Goal: Task Accomplishment & Management: Use online tool/utility

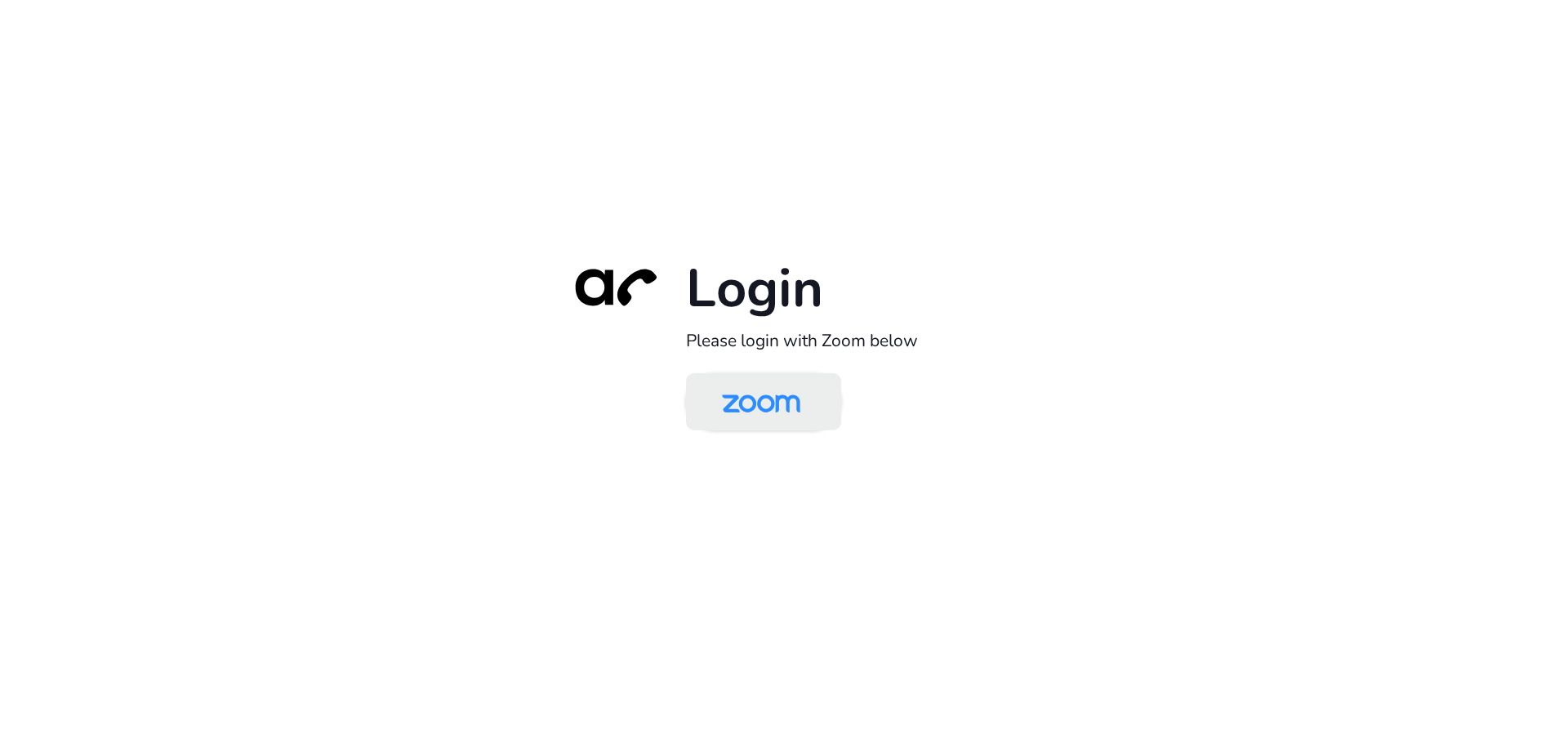
click at [789, 411] on img at bounding box center [761, 404] width 113 height 54
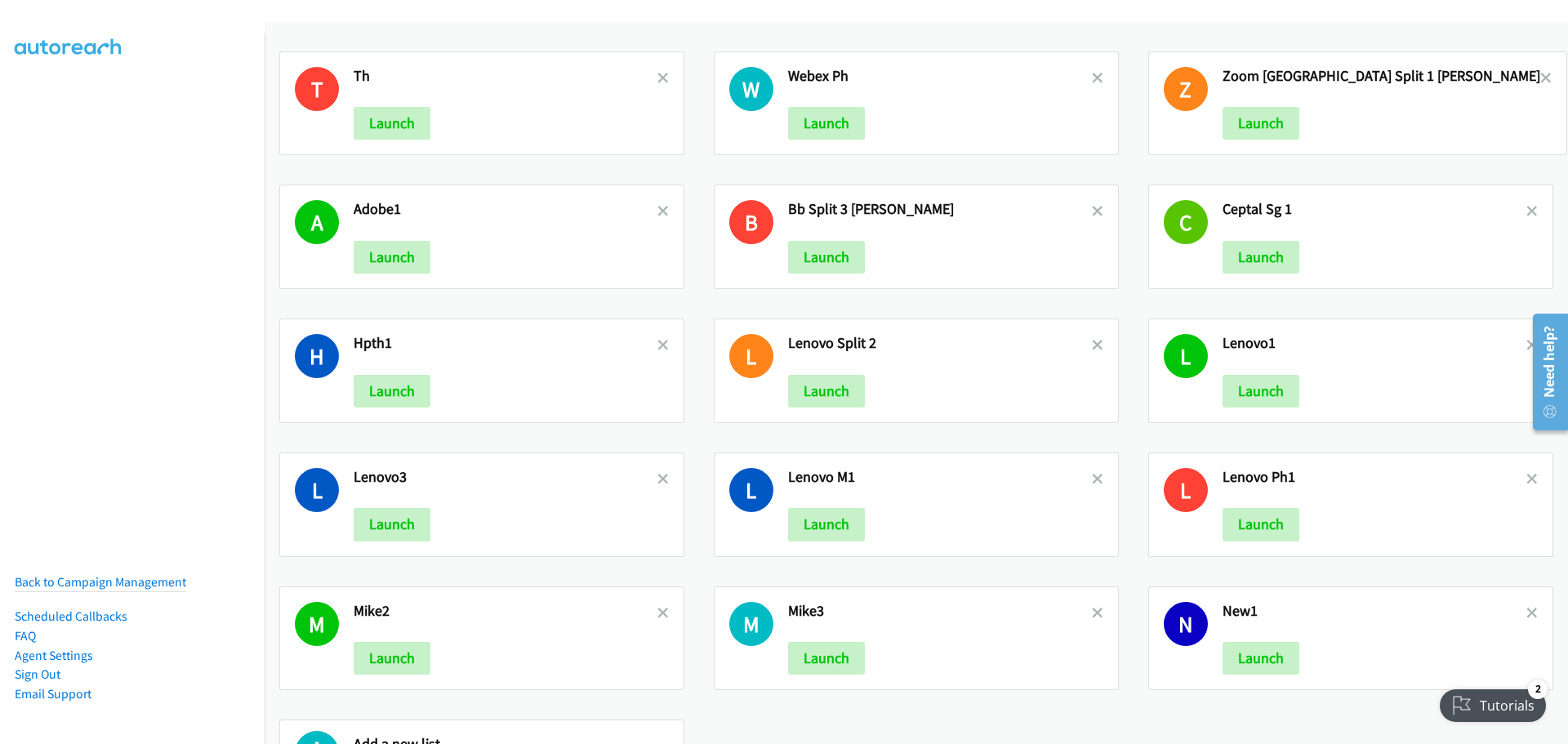
scroll to position [2017, 0]
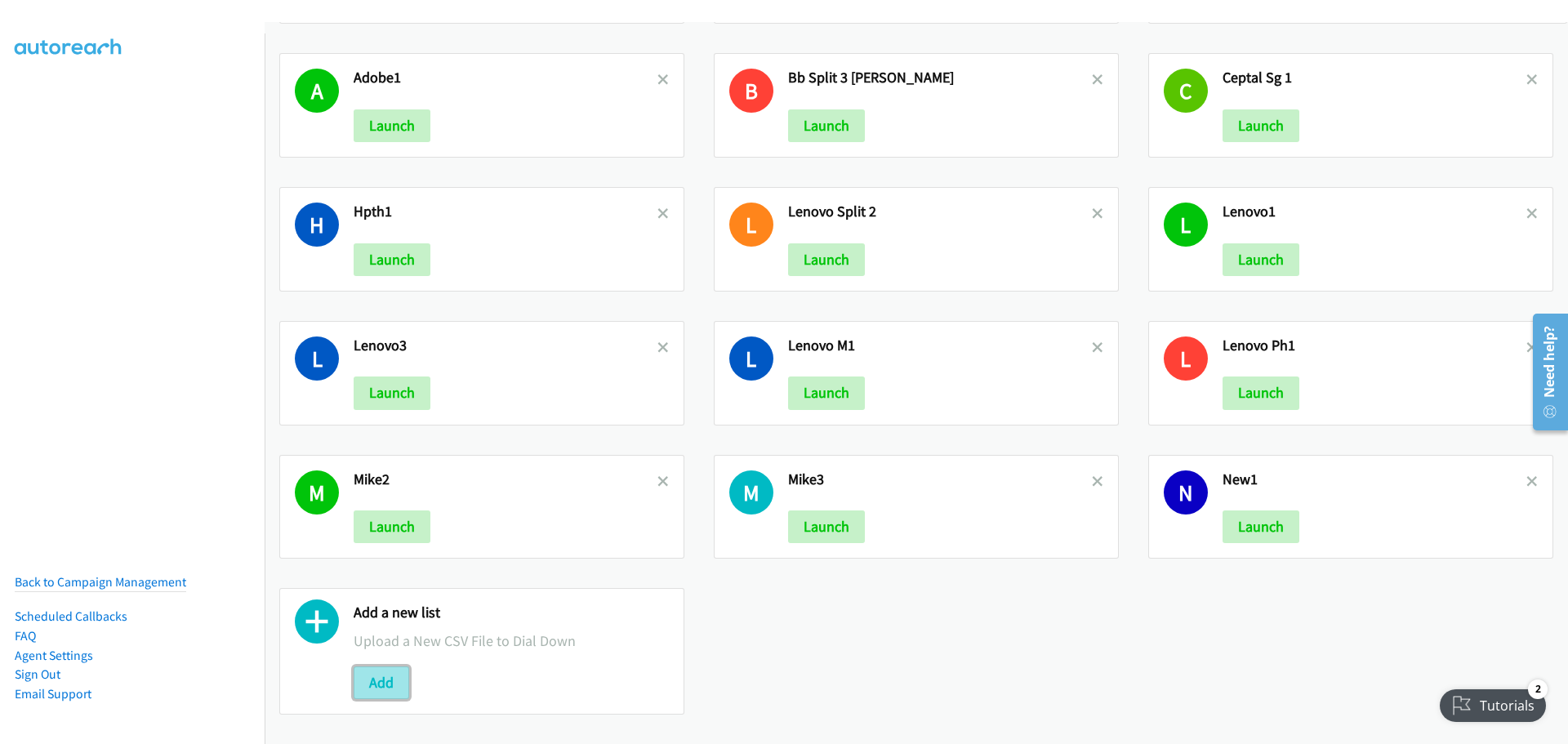
click at [383, 667] on button "Add" at bounding box center [381, 683] width 55 height 33
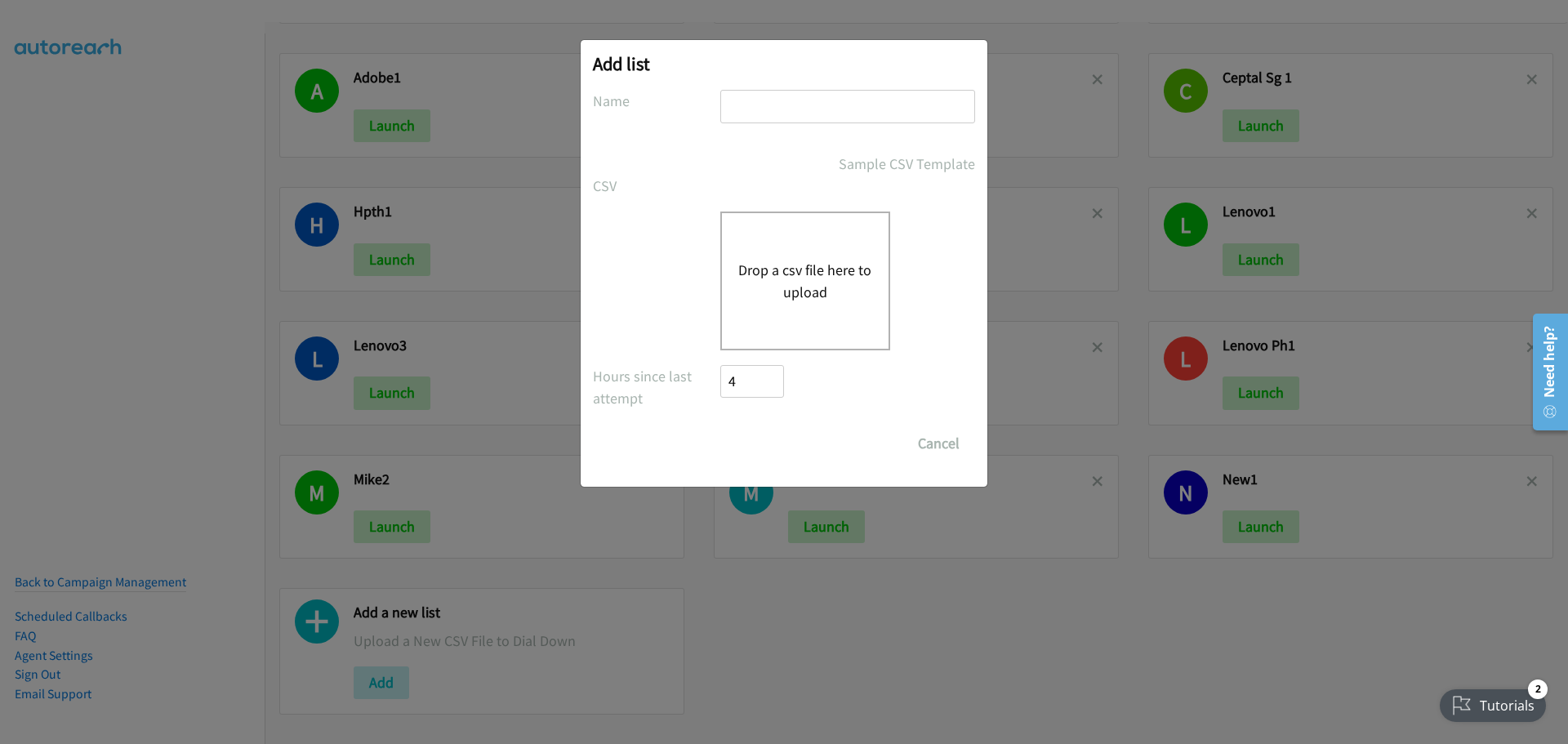
click at [813, 269] on button "Drop a csv file here to upload" at bounding box center [805, 281] width 134 height 44
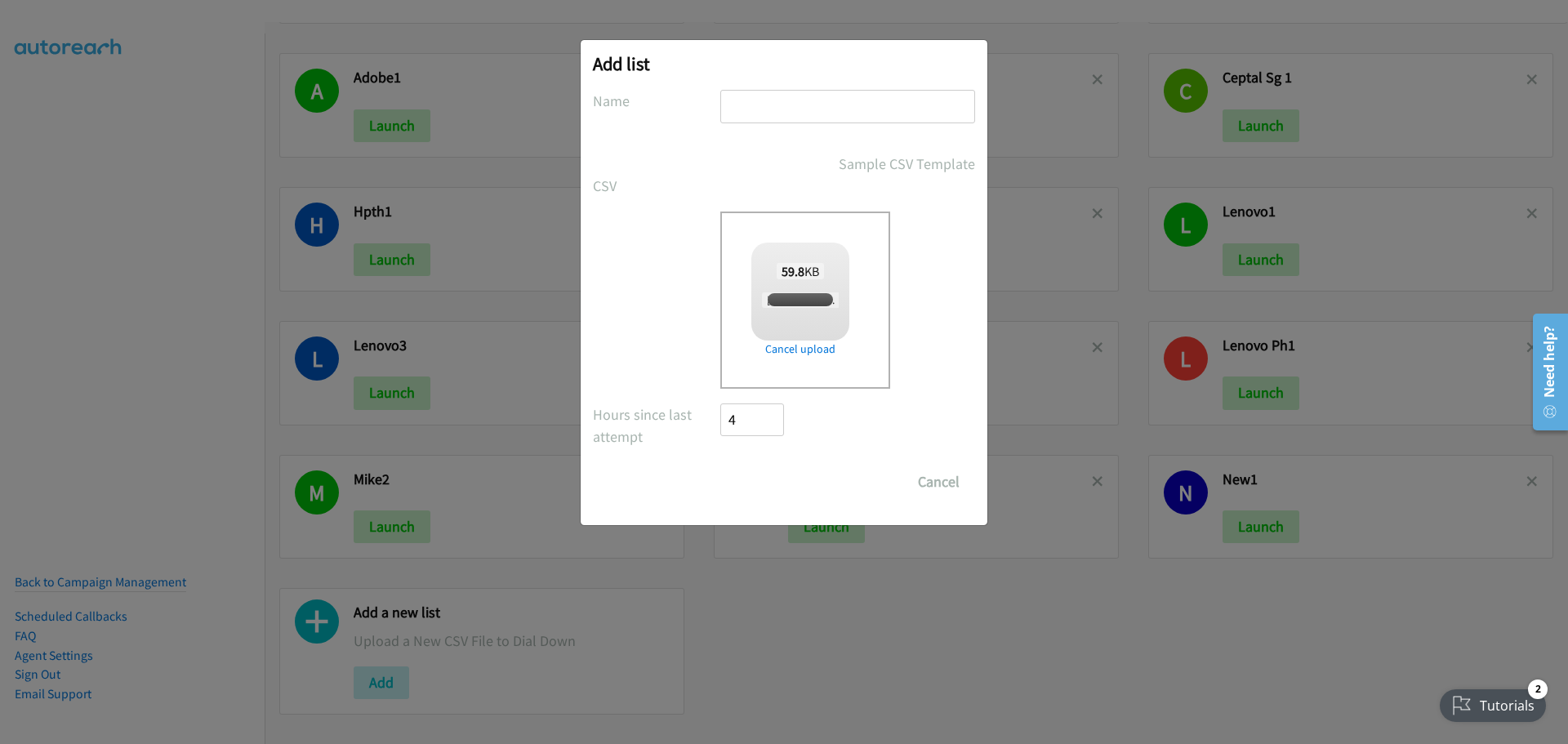
checkbox input "true"
click at [806, 96] on input "text" at bounding box center [847, 106] width 254 height 33
type input "AdobePM"
click at [769, 486] on input "Save List" at bounding box center [763, 482] width 86 height 33
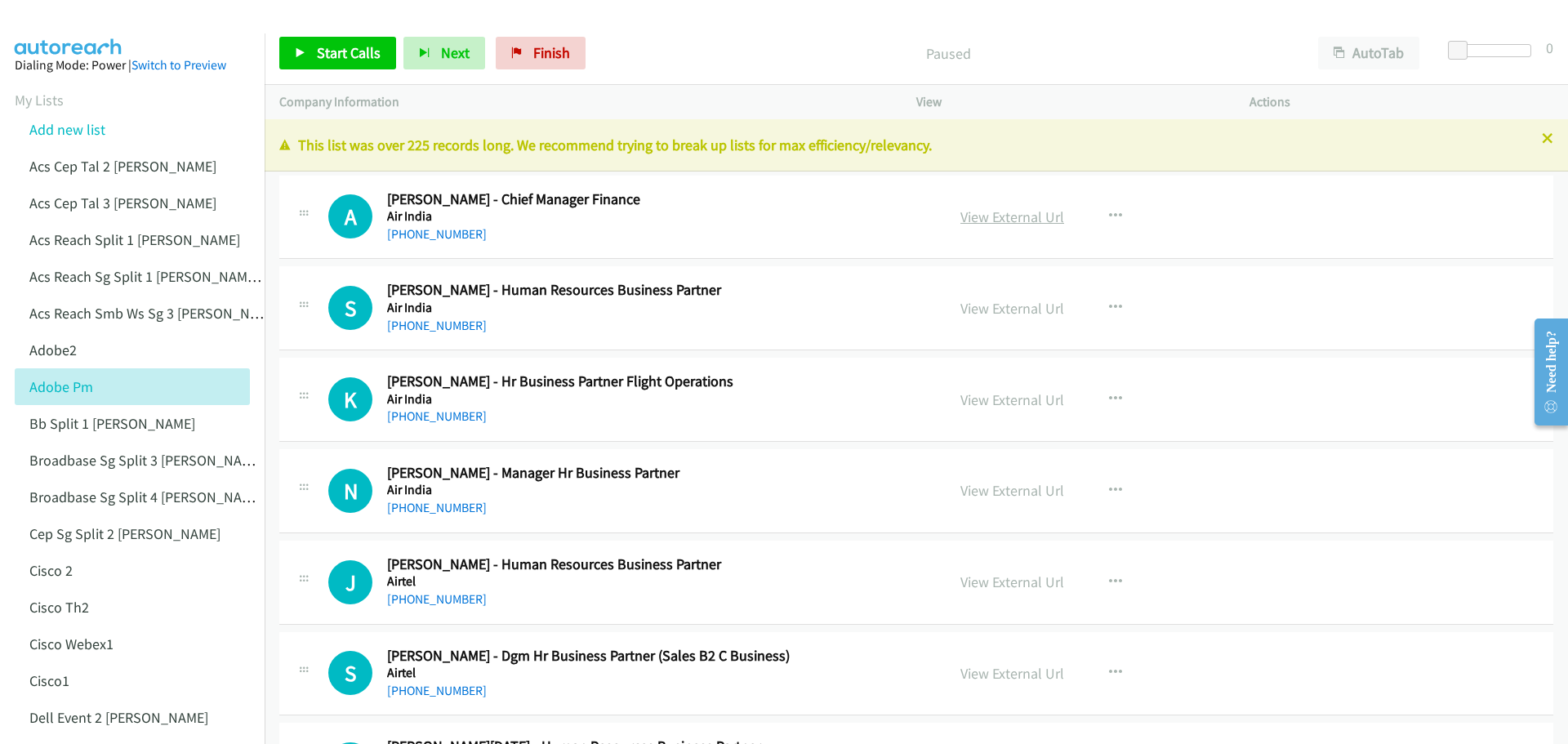
click at [1021, 222] on link "View External Url" at bounding box center [1012, 217] width 103 height 19
